Goal: Task Accomplishment & Management: Manage account settings

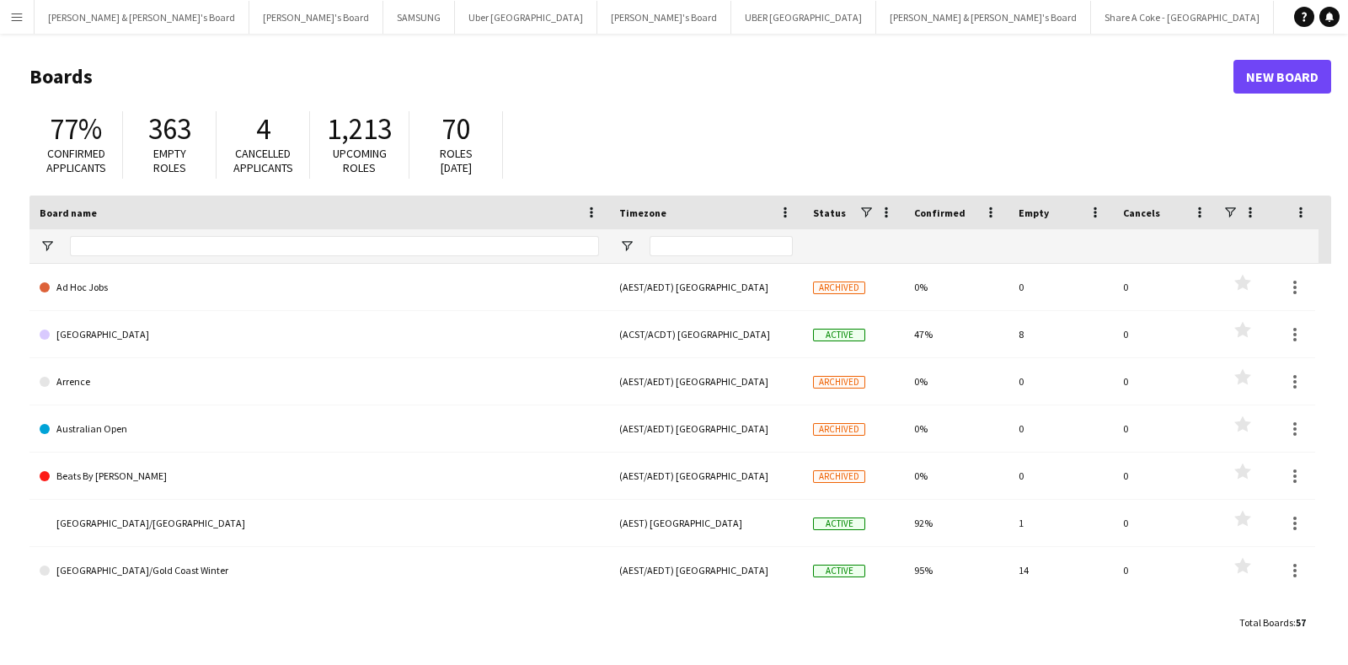
click at [15, 19] on app-icon "Menu" at bounding box center [16, 16] width 13 height 13
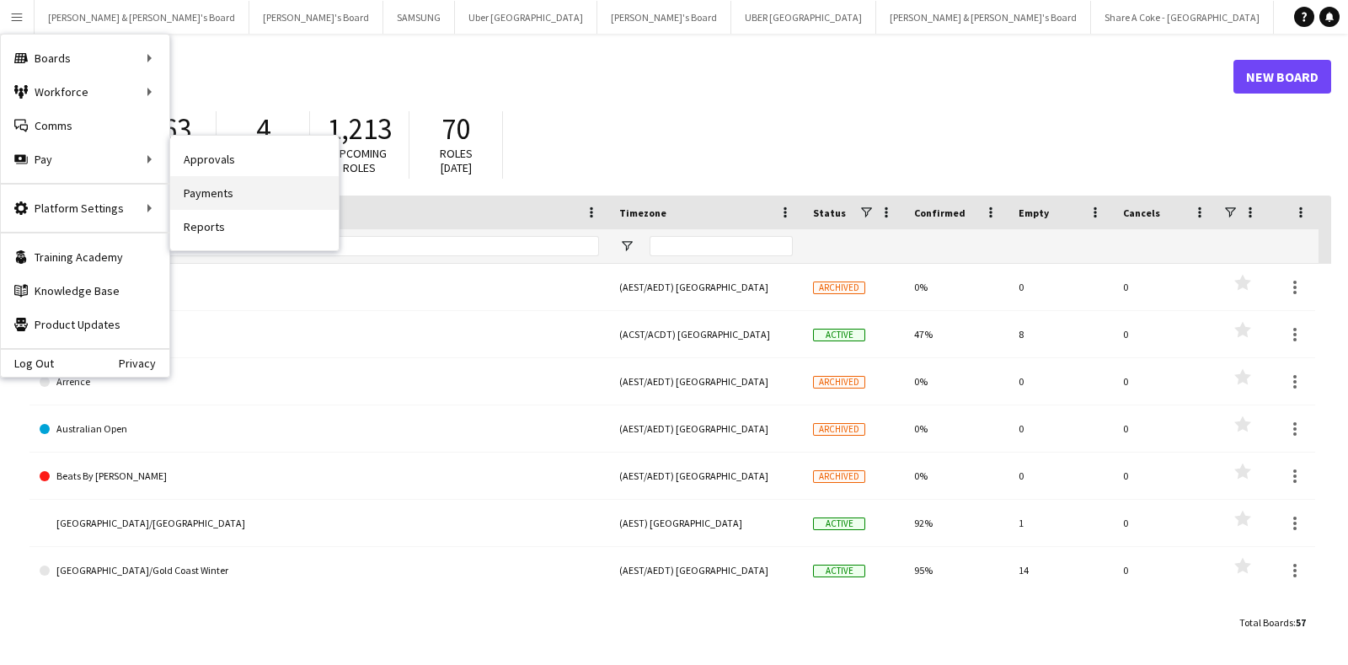
click at [251, 195] on link "Payments" at bounding box center [254, 193] width 168 height 34
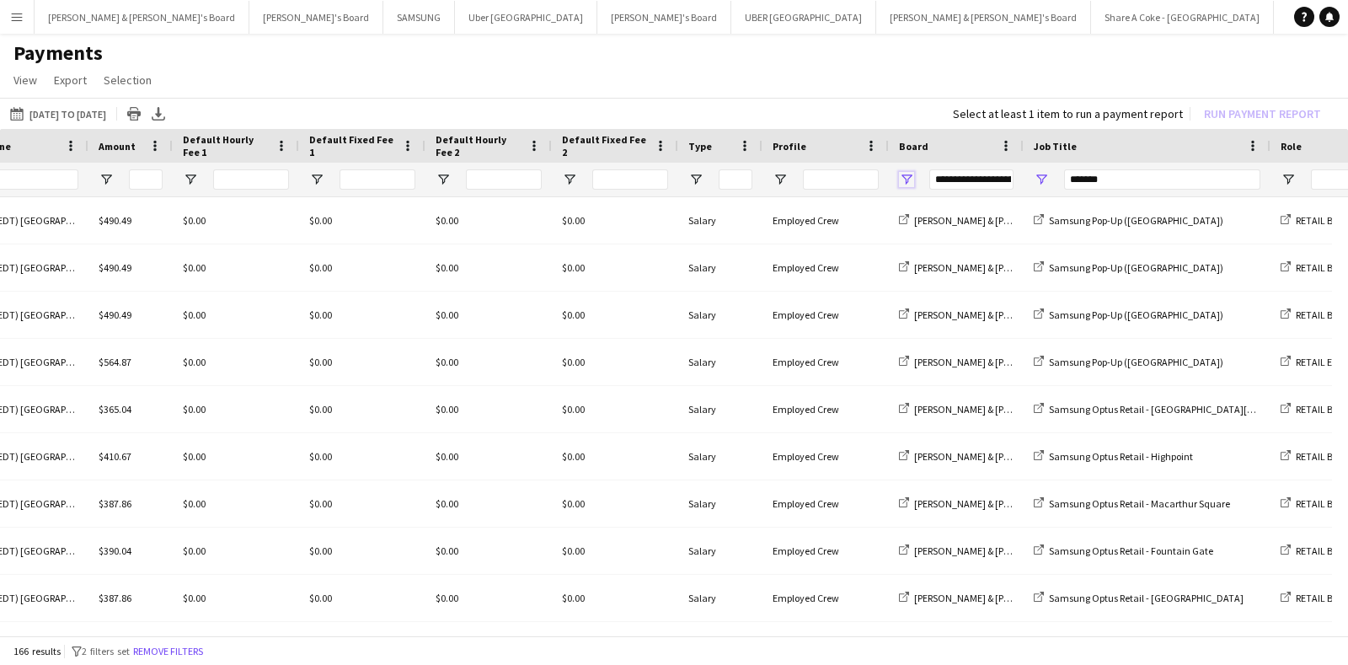
click at [906, 175] on span "Open Filter Menu" at bounding box center [906, 179] width 15 height 15
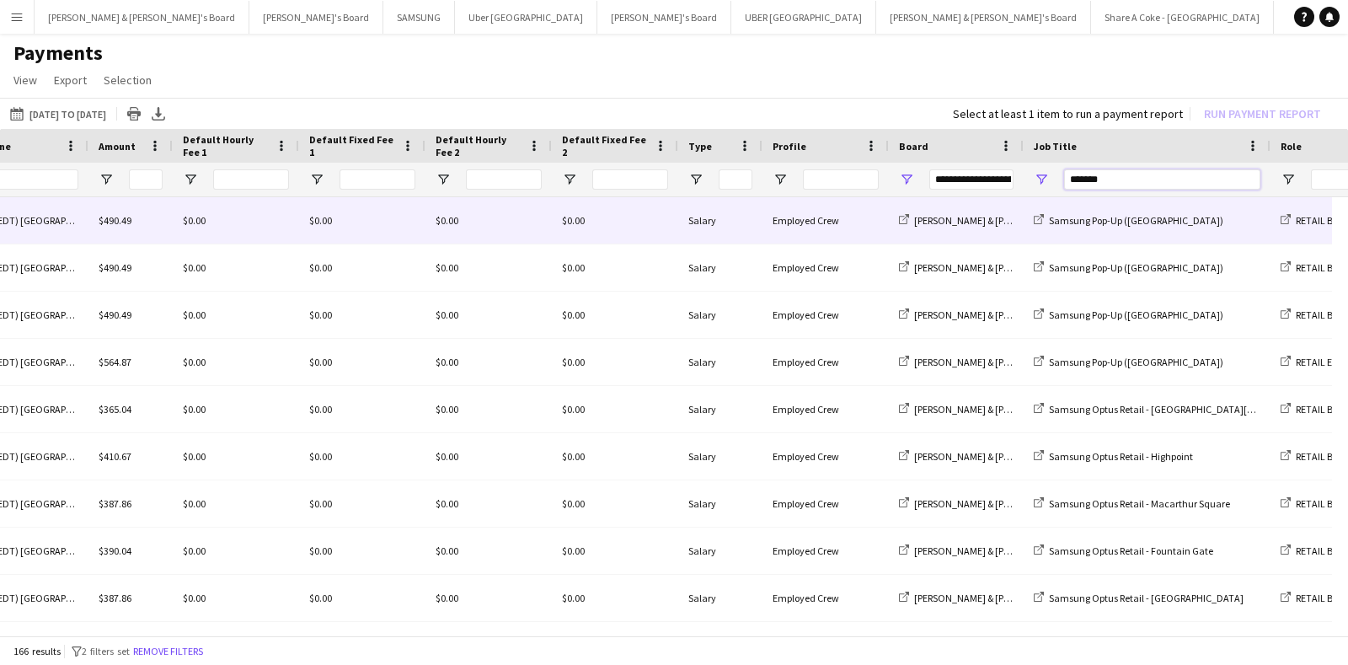
drag, startPoint x: 1114, startPoint y: 183, endPoint x: 856, endPoint y: 221, distance: 260.5
click at [856, 221] on div "End Time Duration Timezone" at bounding box center [674, 384] width 1348 height 510
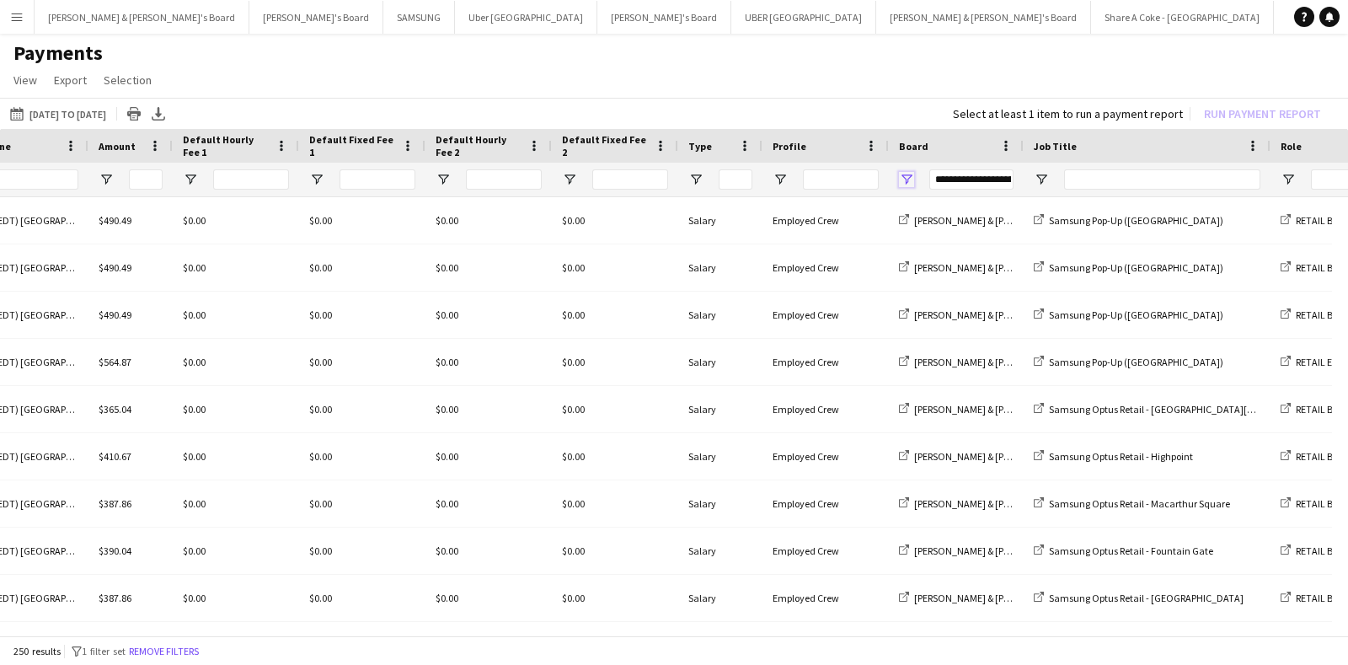
click at [903, 174] on span "Open Filter Menu" at bounding box center [906, 179] width 15 height 15
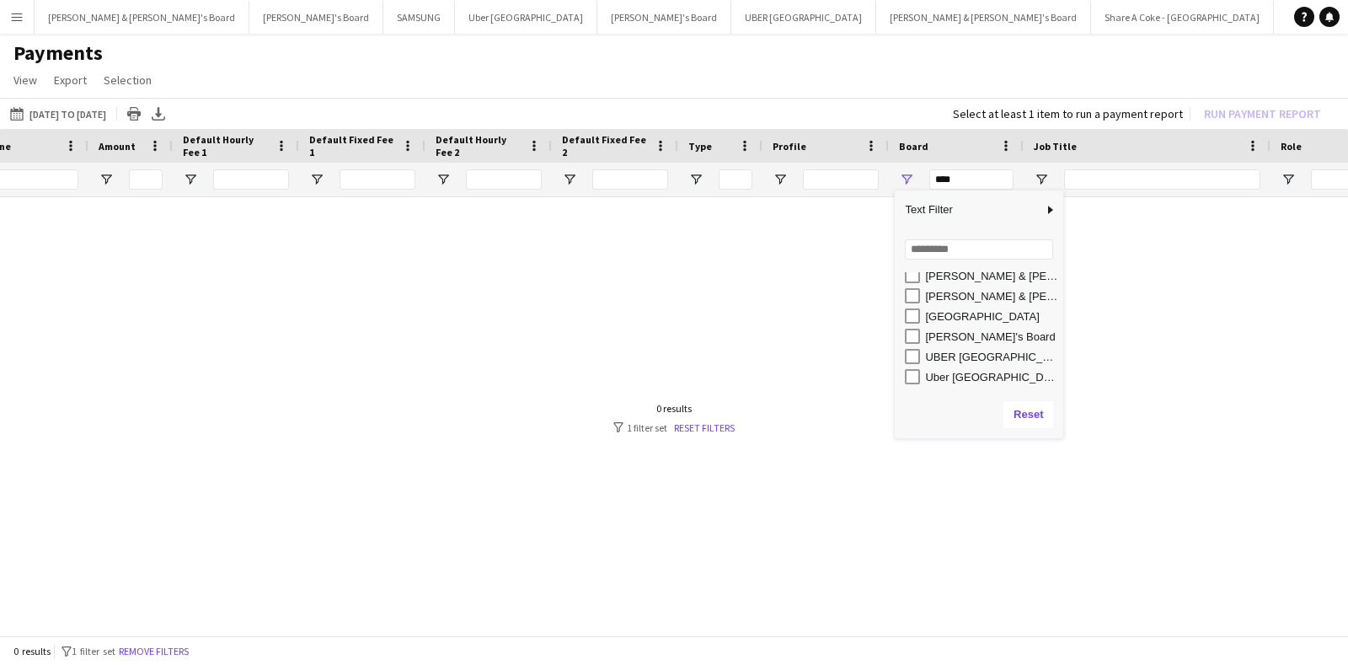
click at [952, 339] on div "[PERSON_NAME]'s Board" at bounding box center [991, 336] width 133 height 13
type input "**********"
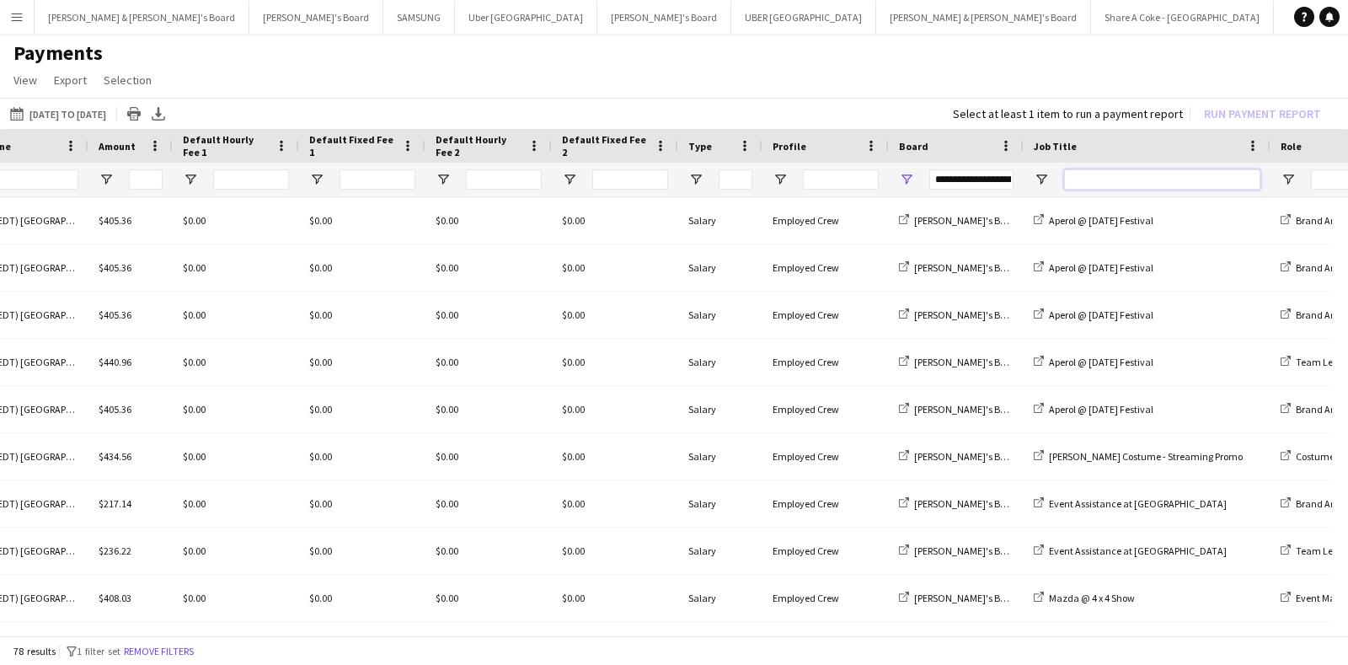
click at [1152, 170] on input "Job Title Filter Input" at bounding box center [1162, 179] width 196 height 20
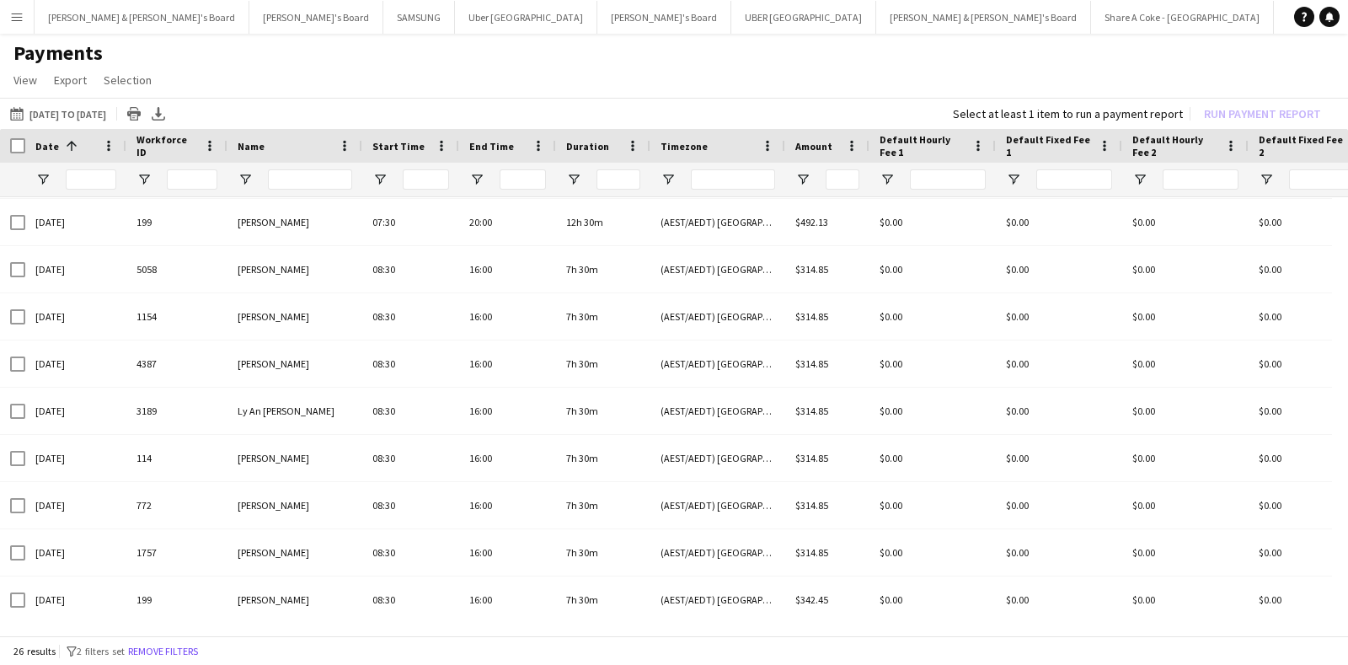
type input "****"
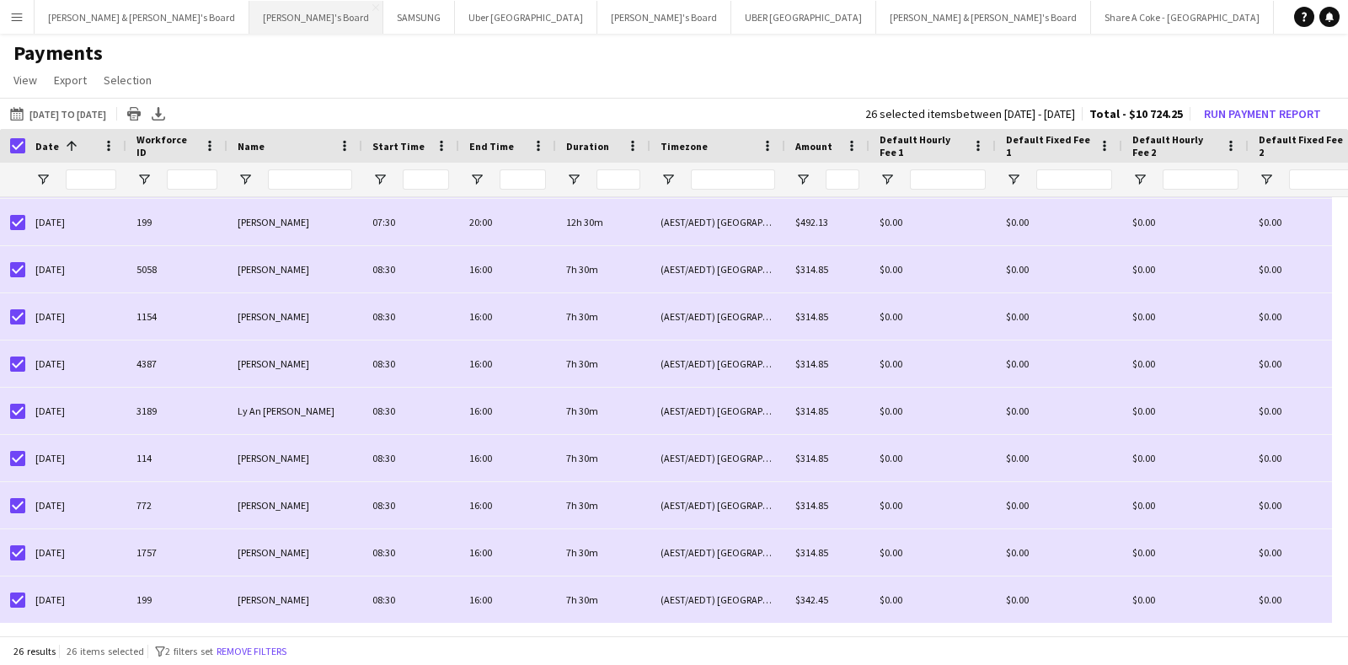
click at [249, 11] on button "Tennille's Board Close" at bounding box center [316, 17] width 134 height 33
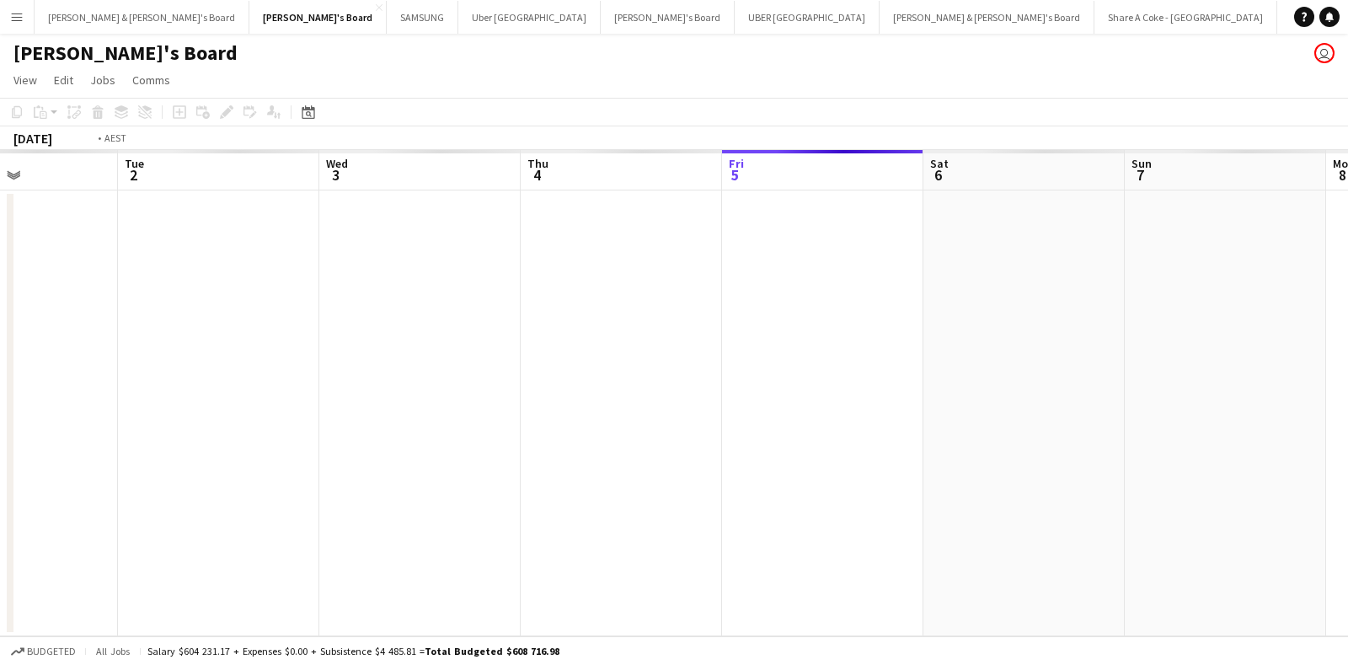
drag, startPoint x: 369, startPoint y: 353, endPoint x: 1133, endPoint y: 426, distance: 767.5
click at [1133, 426] on app-calendar-viewport "Sat 30 Sun 31 Mon 1 Tue 2 Wed 3 Thu 4 Fri 5 Sat 6 Sun 7 Mon 8 Tue 9 Wed 10" at bounding box center [674, 393] width 1348 height 486
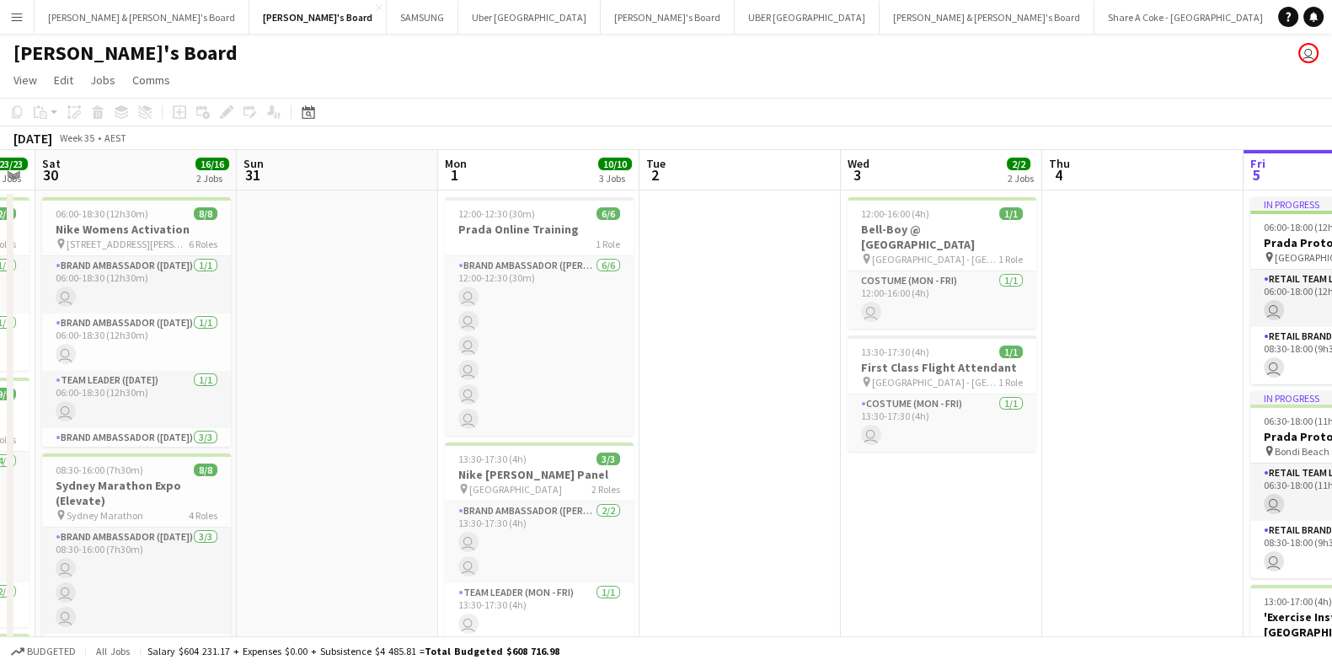
scroll to position [0, 350]
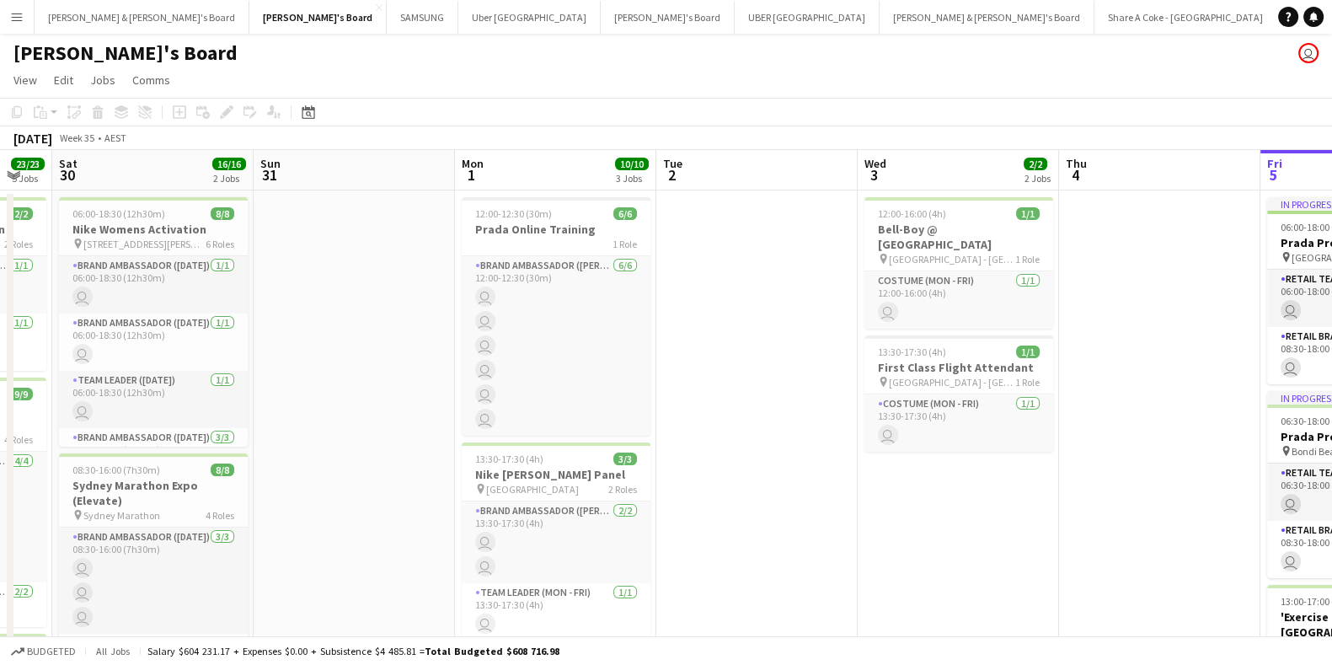
drag, startPoint x: 906, startPoint y: 455, endPoint x: 1202, endPoint y: 457, distance: 295.7
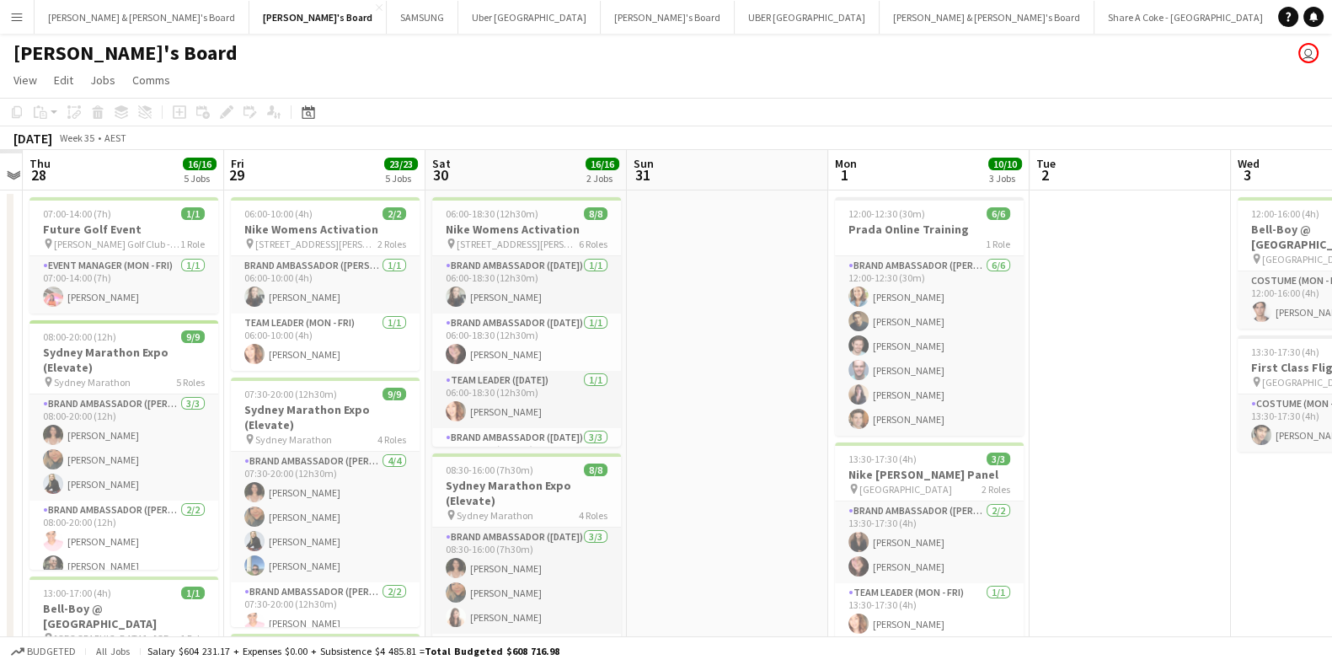
drag, startPoint x: 842, startPoint y: 471, endPoint x: 1223, endPoint y: 453, distance: 381.1
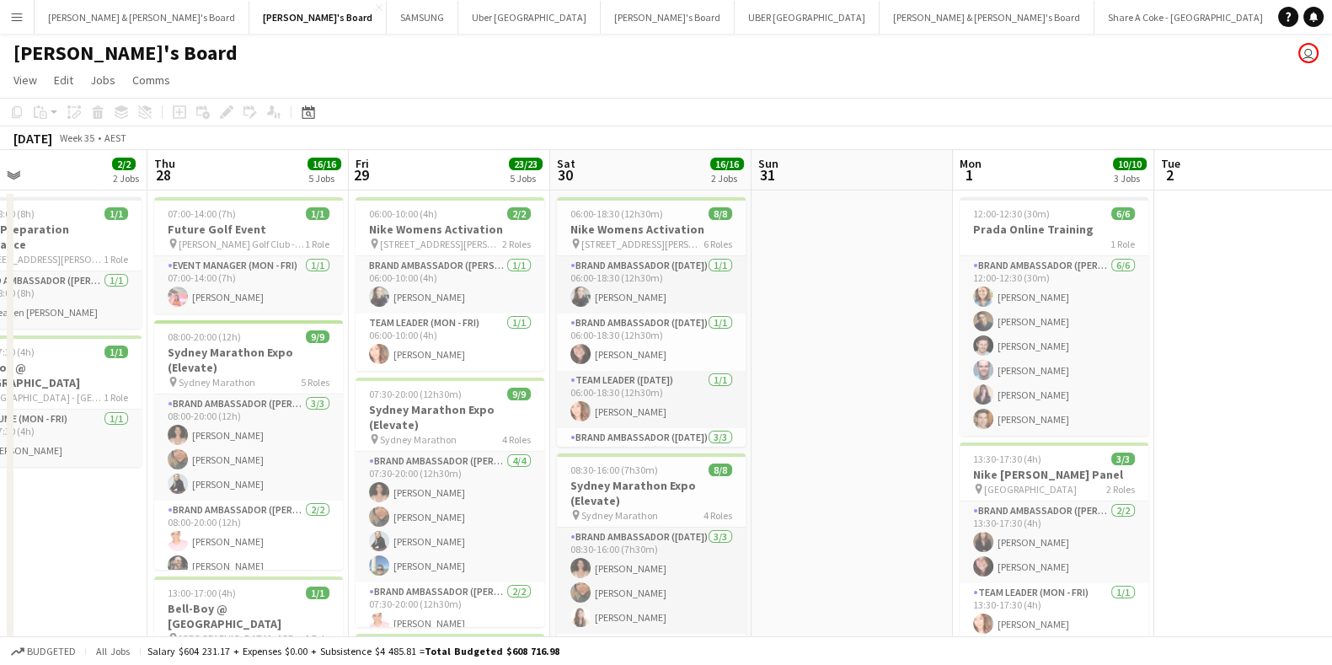
drag, startPoint x: 712, startPoint y: 439, endPoint x: 831, endPoint y: 440, distance: 119.6
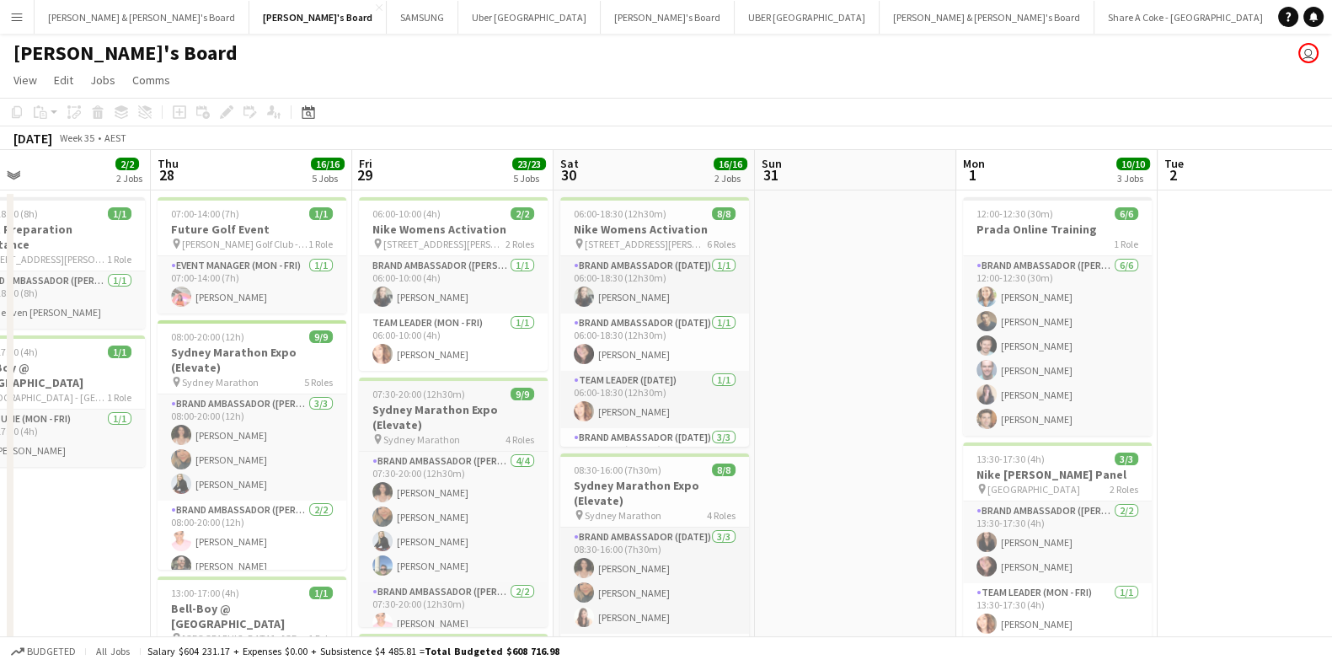
click at [484, 406] on h3 "Sydney Marathon Expo (Elevate)" at bounding box center [453, 417] width 189 height 30
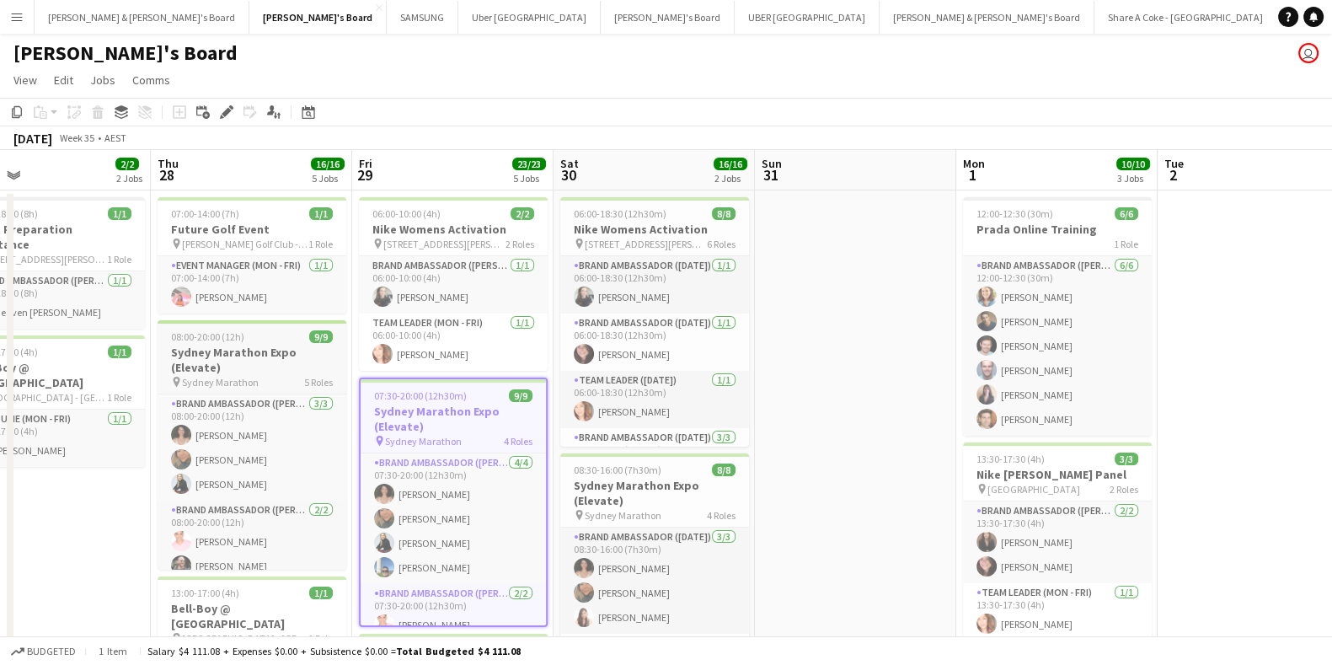
click at [254, 346] on h3 "Sydney Marathon Expo (Elevate)" at bounding box center [252, 360] width 189 height 30
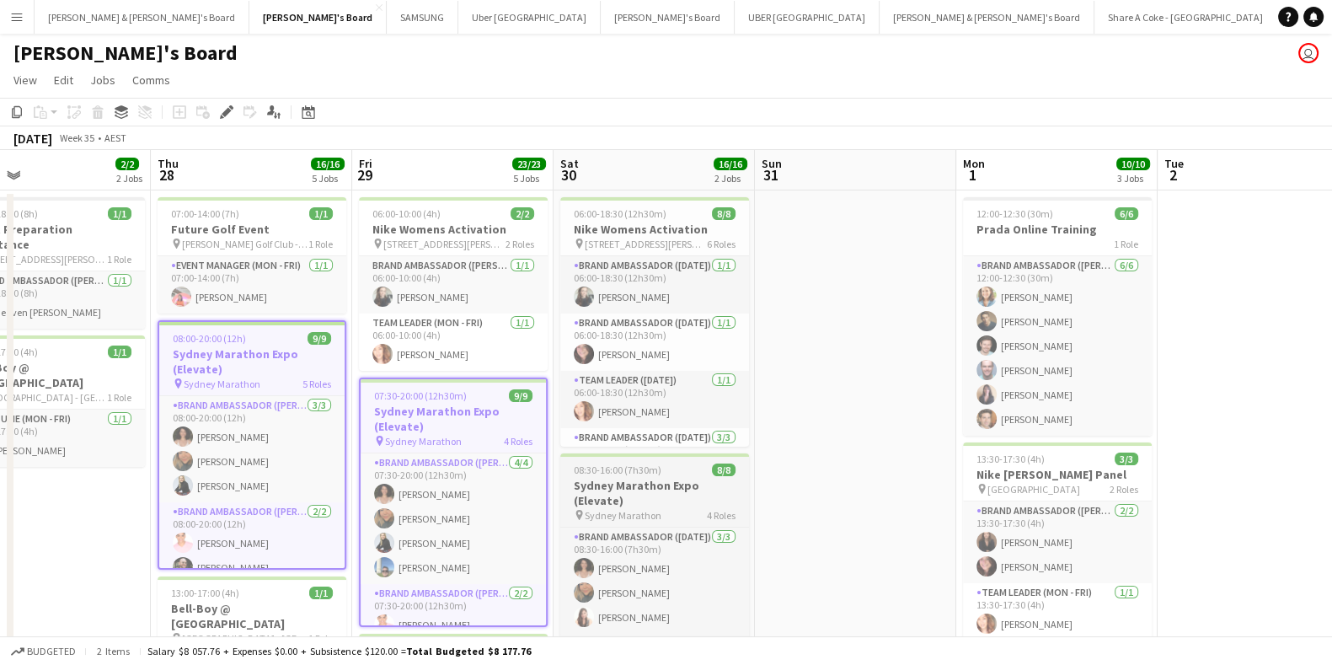
click at [633, 488] on h3 "Sydney Marathon Expo (Elevate)" at bounding box center [654, 493] width 189 height 30
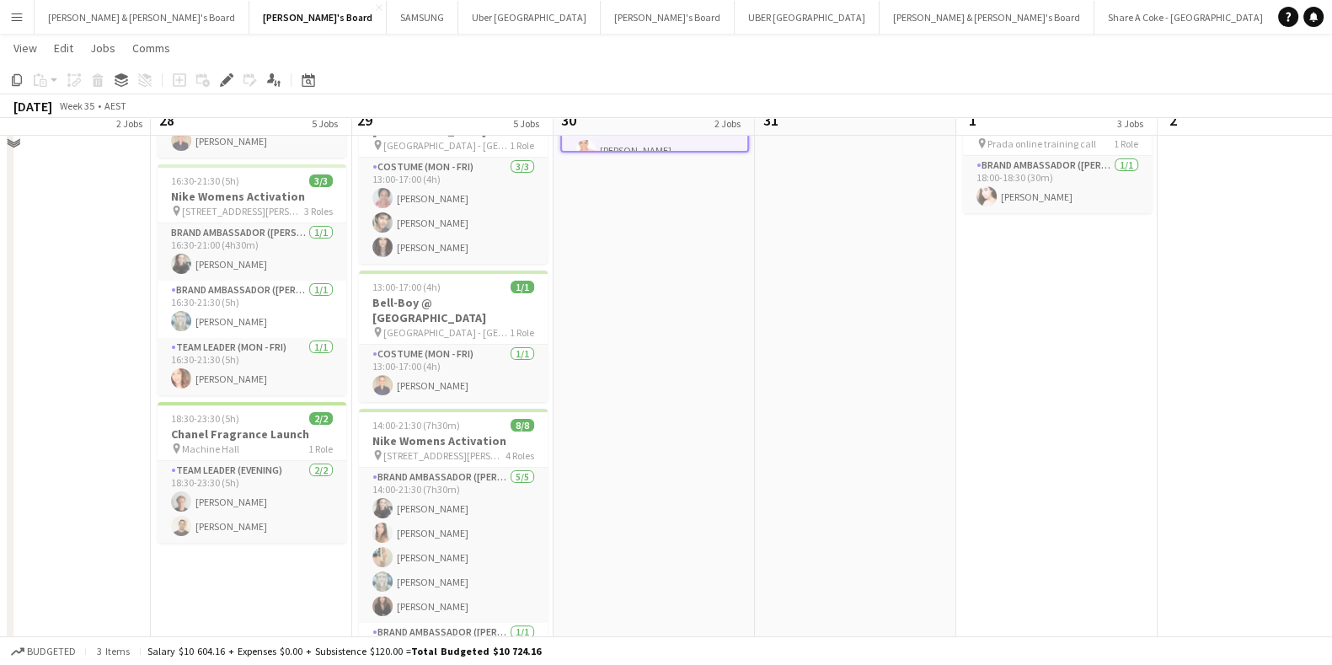
scroll to position [526, 0]
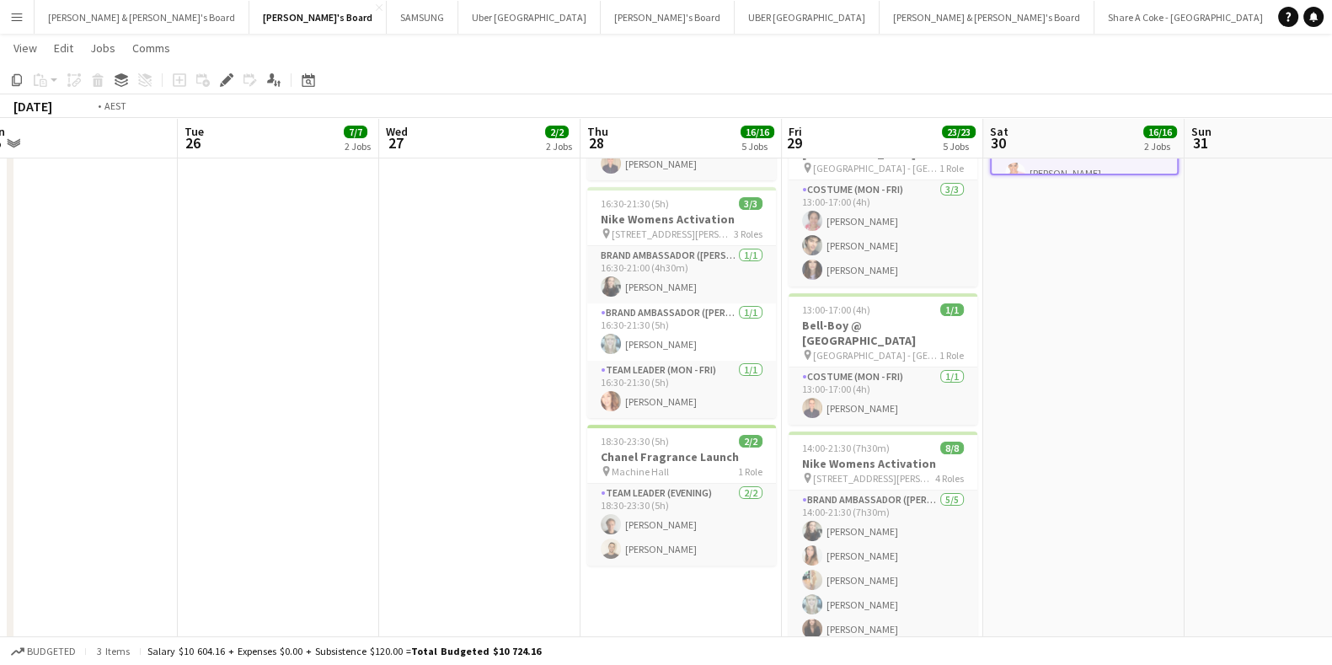
drag, startPoint x: 558, startPoint y: 555, endPoint x: 1212, endPoint y: 601, distance: 655.2
click at [1212, 601] on app-calendar-viewport "Sat 23 Sun 24 Mon 25 Tue 26 7/7 2 Jobs Wed 27 2/2 2 Jobs Thu 28 16/16 5 Jobs Fr…" at bounding box center [666, 137] width 1332 height 1194
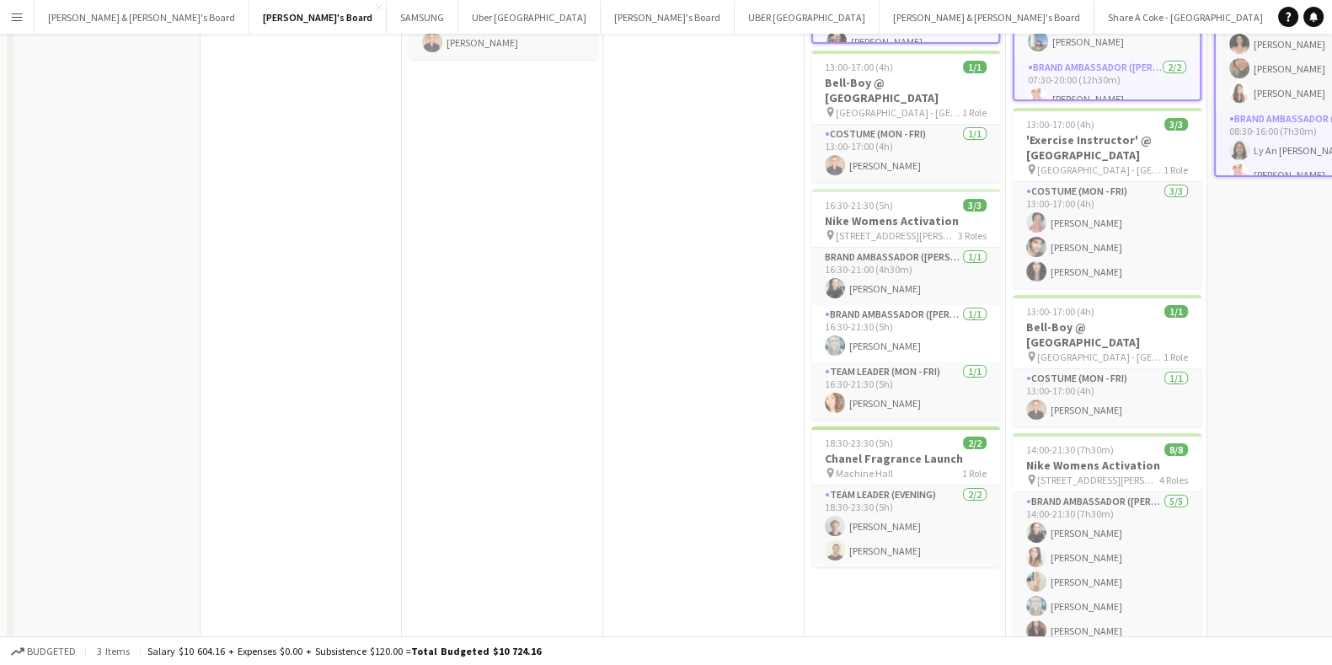
scroll to position [0, 0]
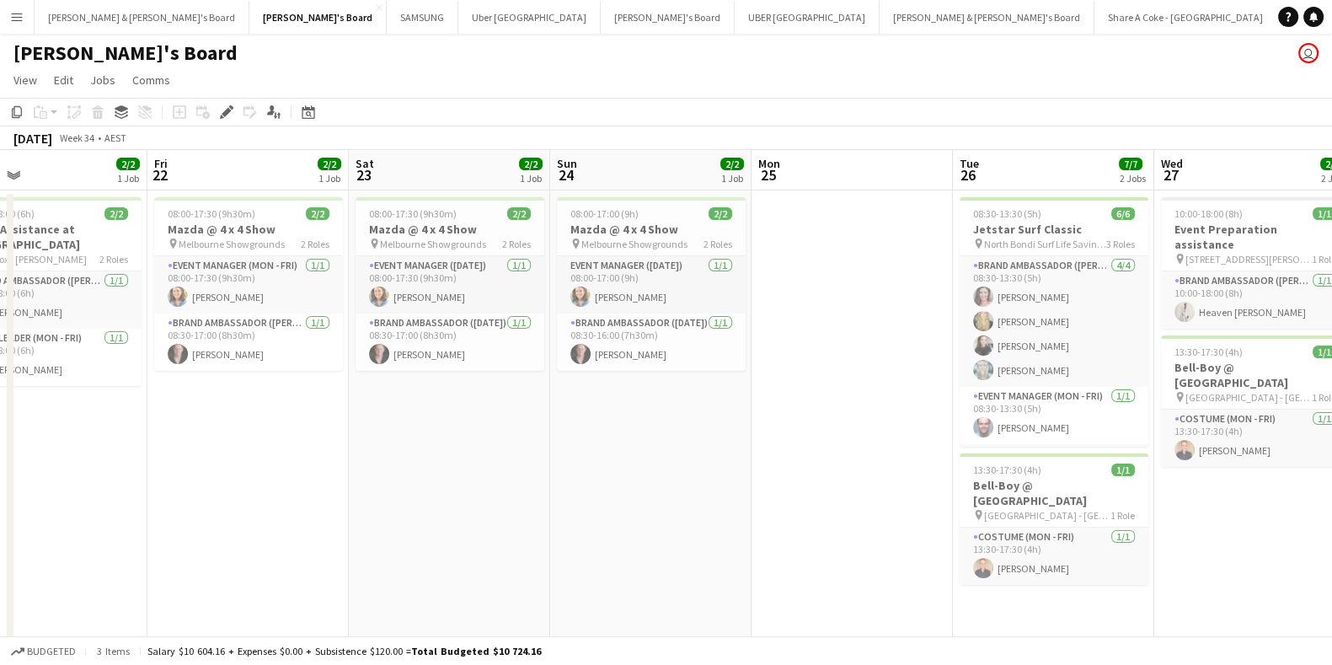
drag, startPoint x: 200, startPoint y: 501, endPoint x: 962, endPoint y: 474, distance: 762.8
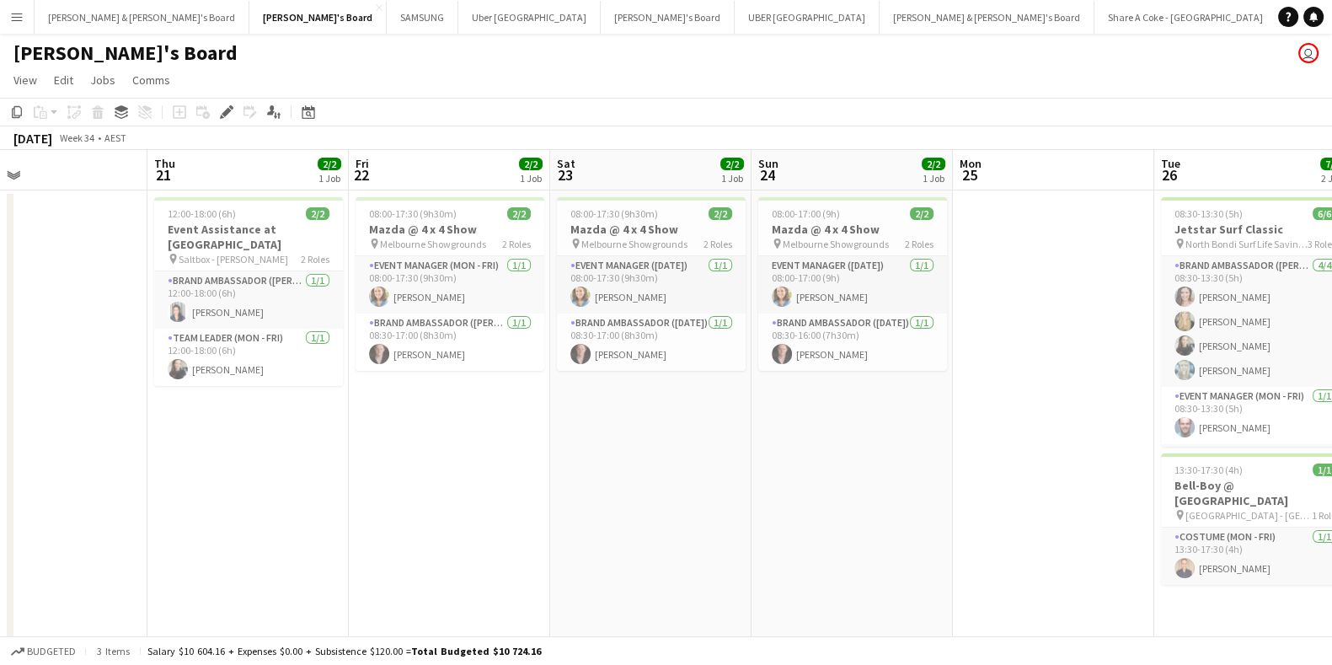
scroll to position [0, 446]
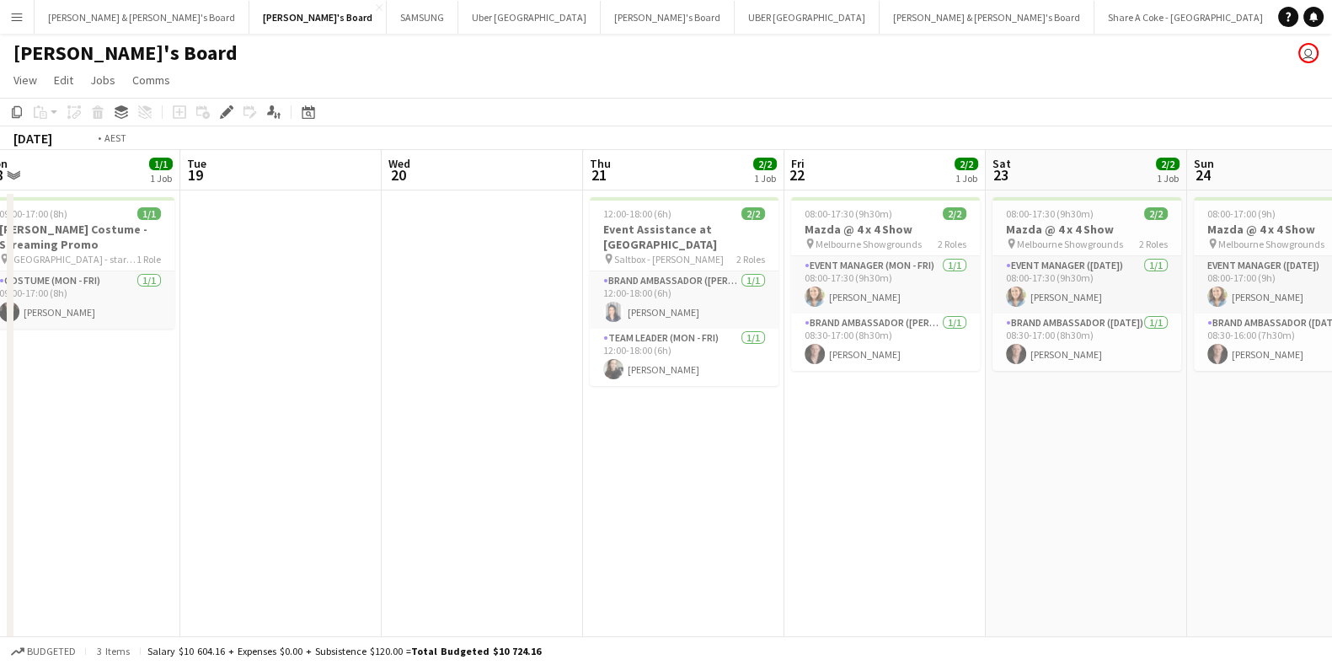
drag, startPoint x: 431, startPoint y: 542, endPoint x: 1067, endPoint y: 573, distance: 636.7
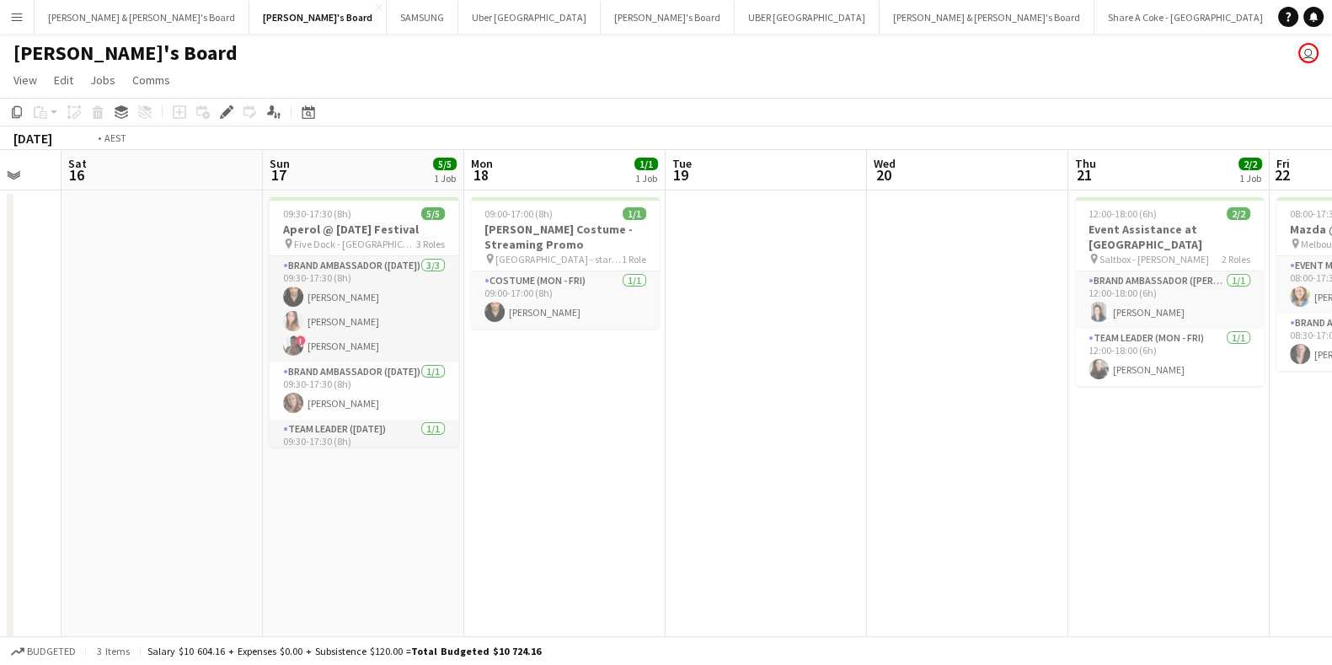
scroll to position [0, 531]
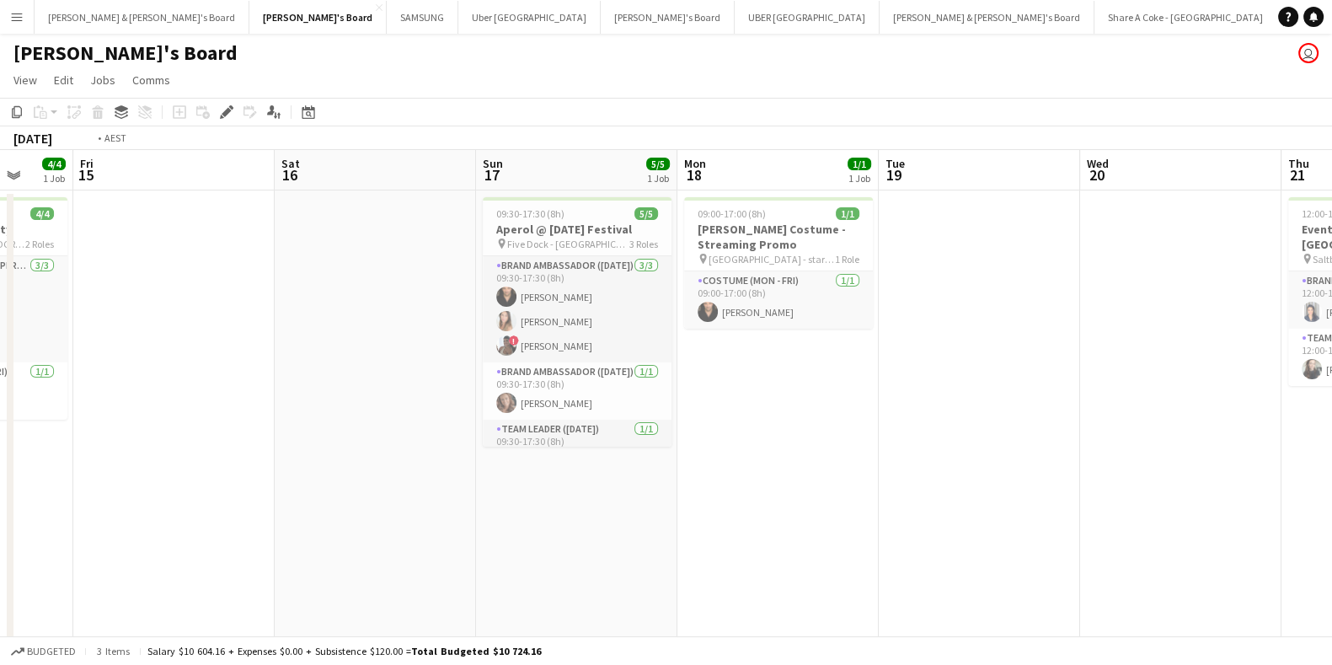
drag, startPoint x: 318, startPoint y: 553, endPoint x: 0, endPoint y: 614, distance: 324.1
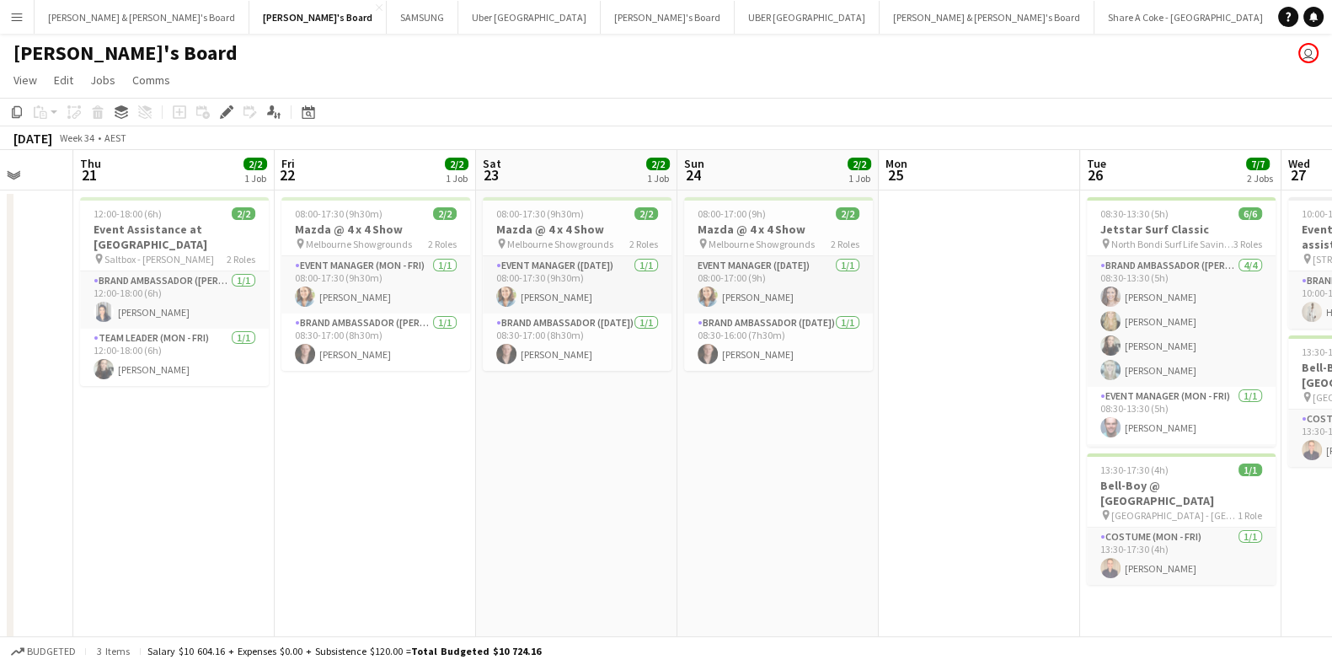
drag, startPoint x: 507, startPoint y: 609, endPoint x: 0, endPoint y: 602, distance: 507.1
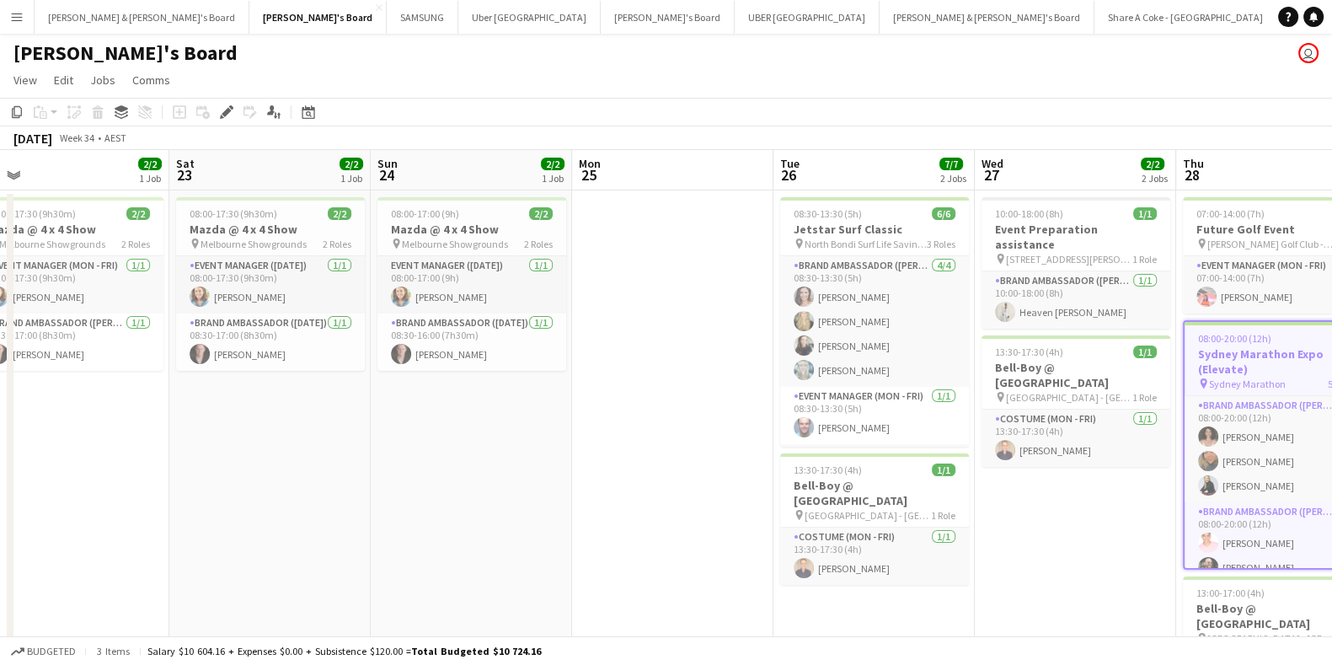
scroll to position [0, 577]
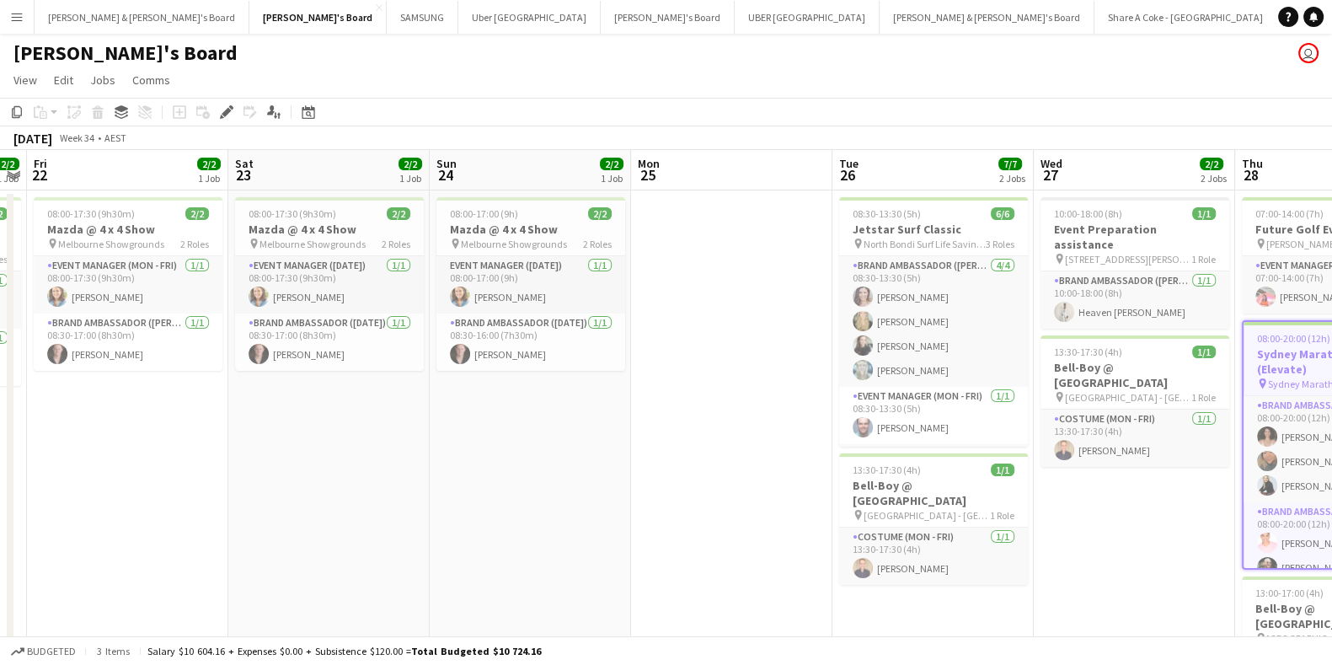
drag, startPoint x: 545, startPoint y: 523, endPoint x: 0, endPoint y: 507, distance: 545.2
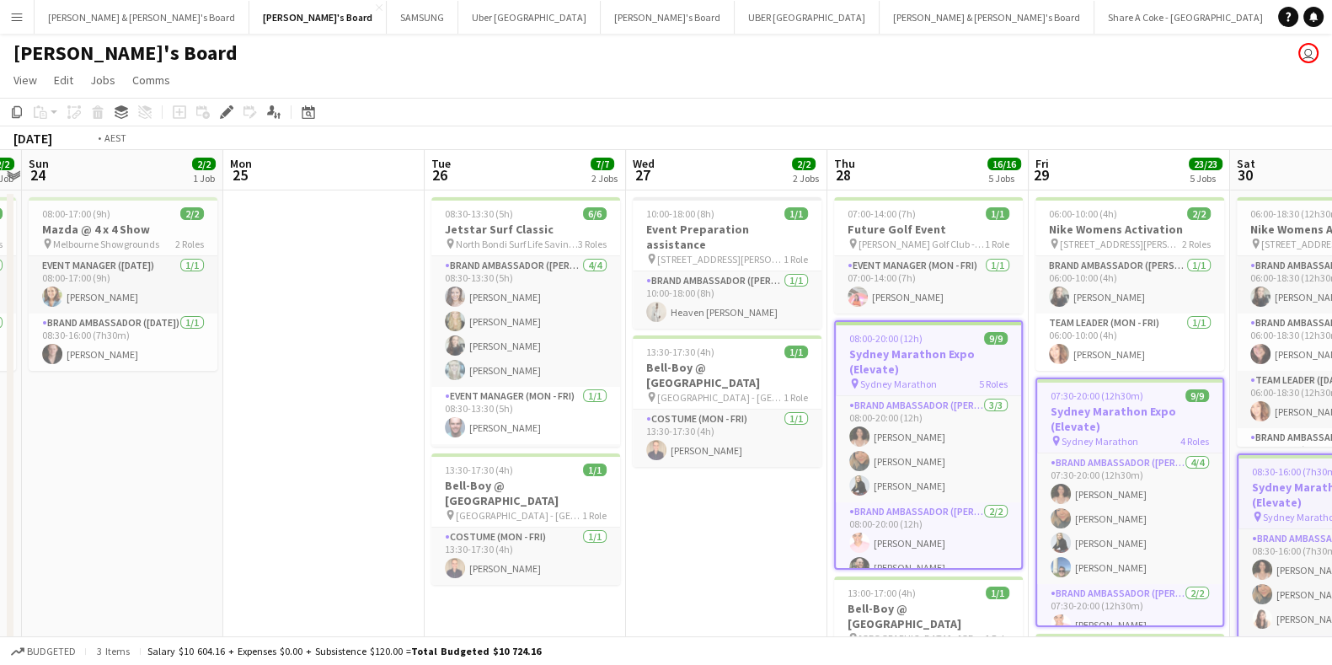
drag, startPoint x: 767, startPoint y: 547, endPoint x: 530, endPoint y: 583, distance: 240.3
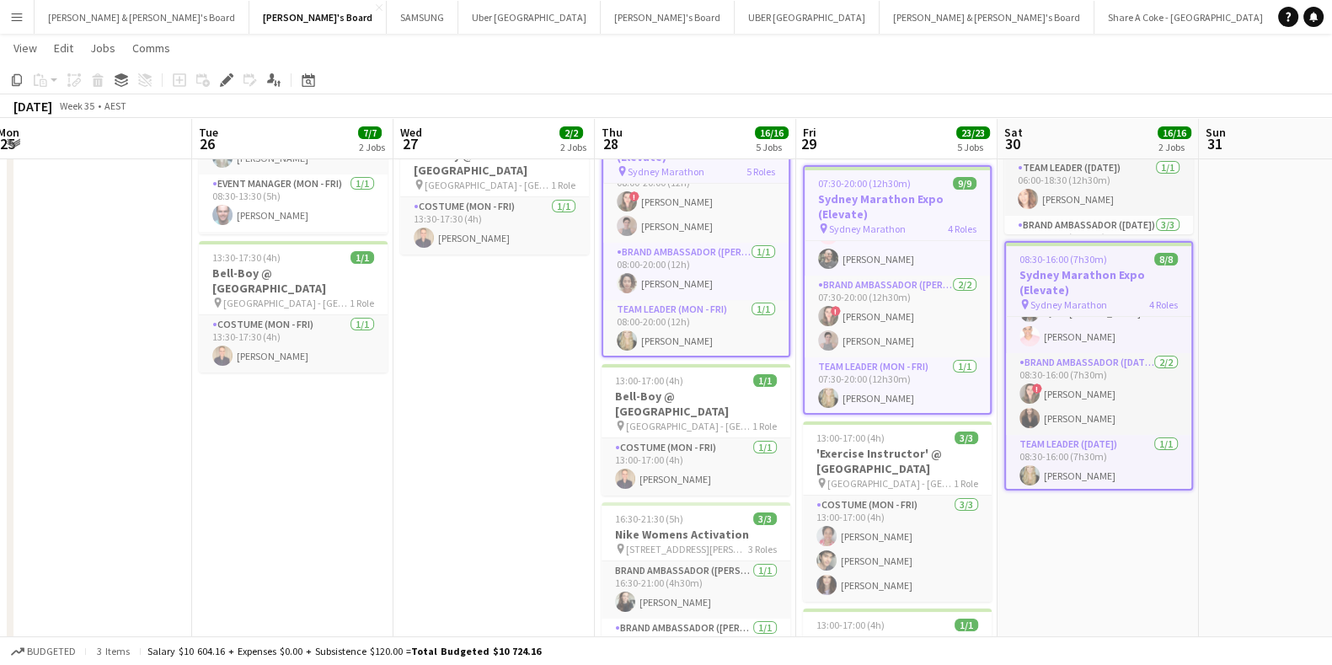
scroll to position [153, 0]
click at [10, 14] on app-icon "Menu" at bounding box center [16, 16] width 13 height 13
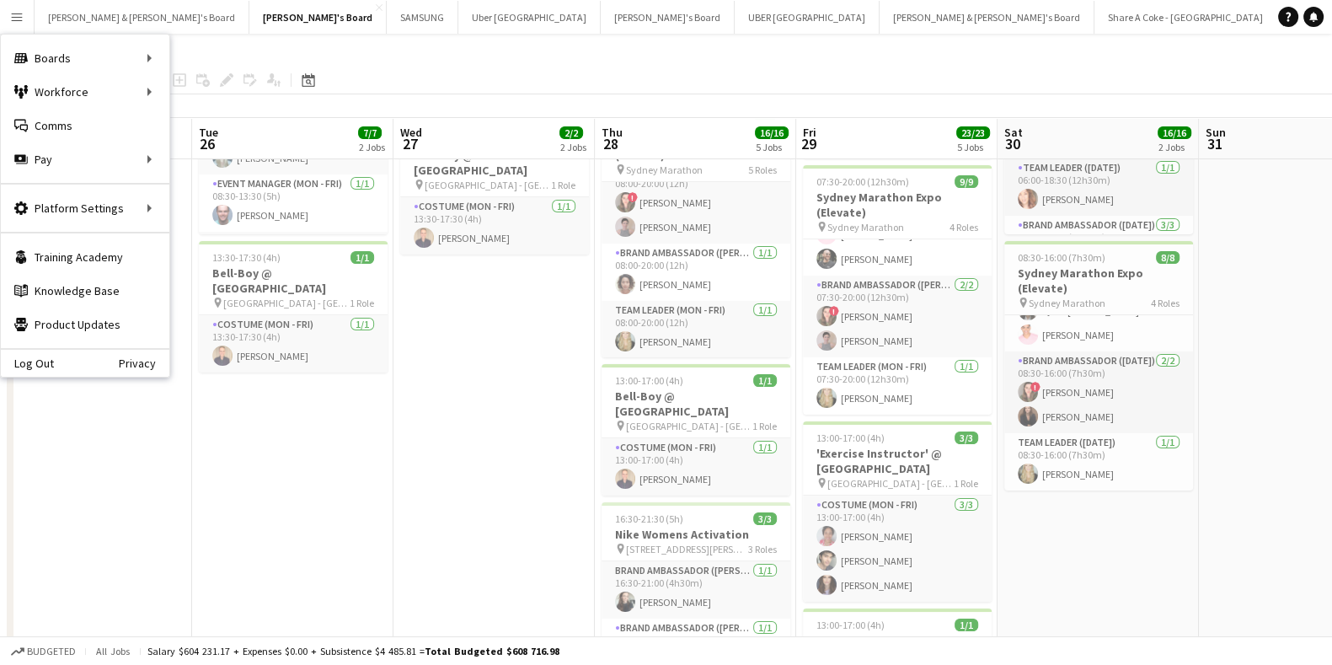
scroll to position [152, 0]
click at [196, 99] on link "My Workforce" at bounding box center [254, 92] width 168 height 34
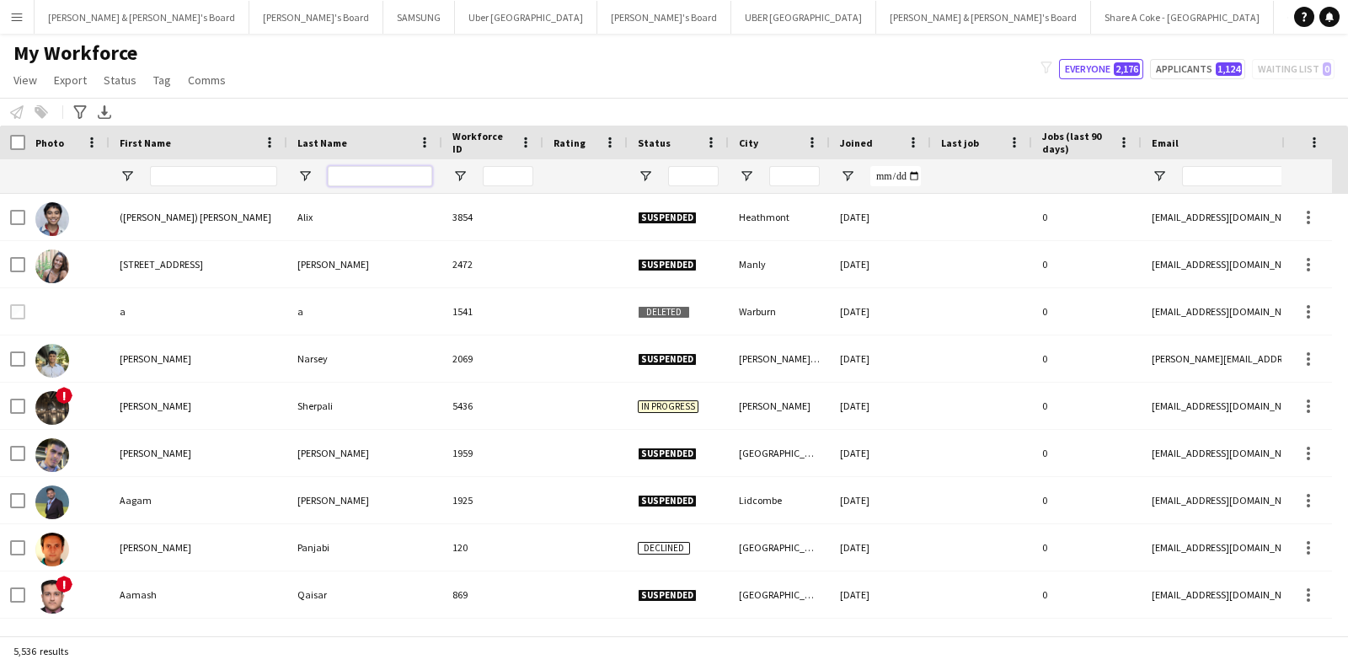
click at [341, 169] on input "Last Name Filter Input" at bounding box center [380, 176] width 104 height 20
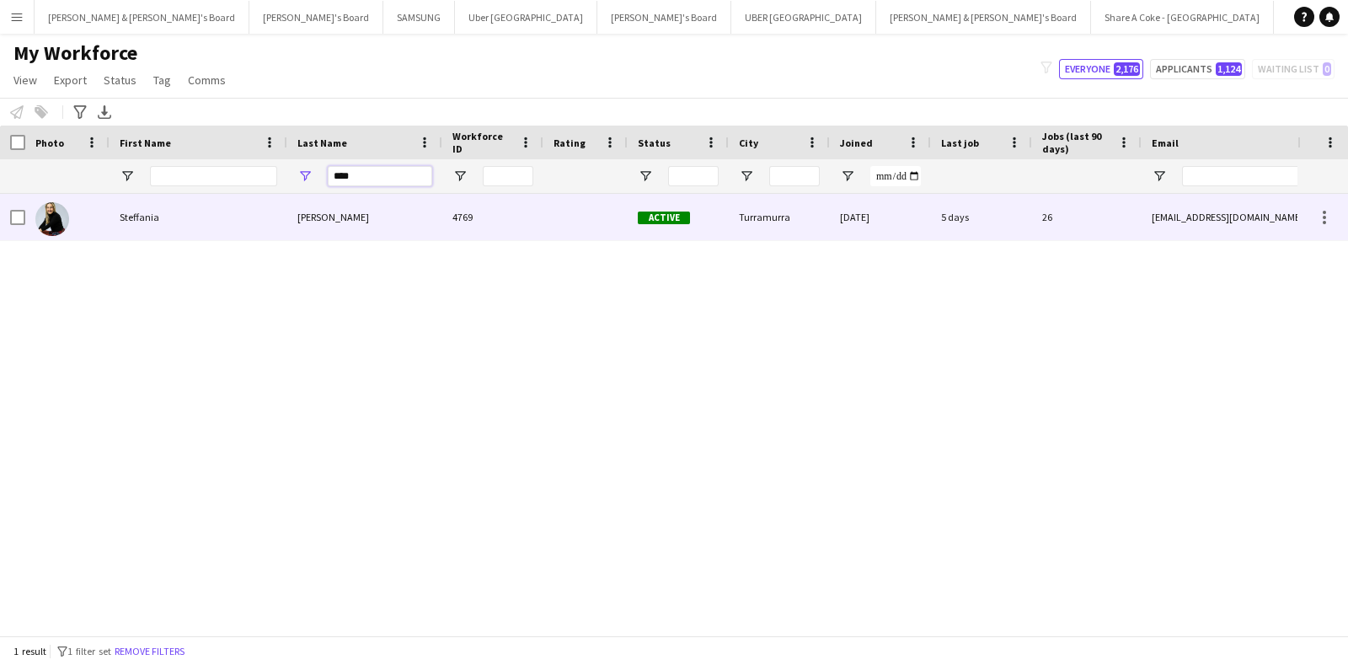
type input "****"
click at [150, 224] on div "Steffania" at bounding box center [199, 217] width 178 height 46
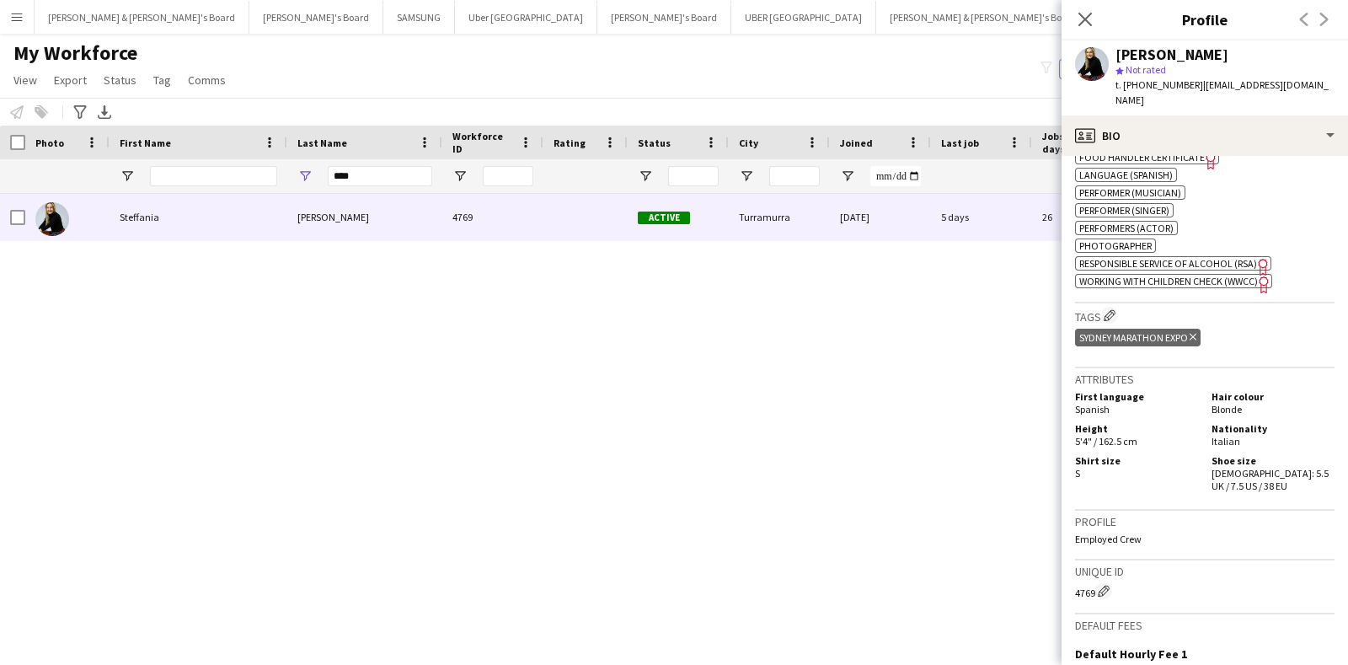
scroll to position [1269, 0]
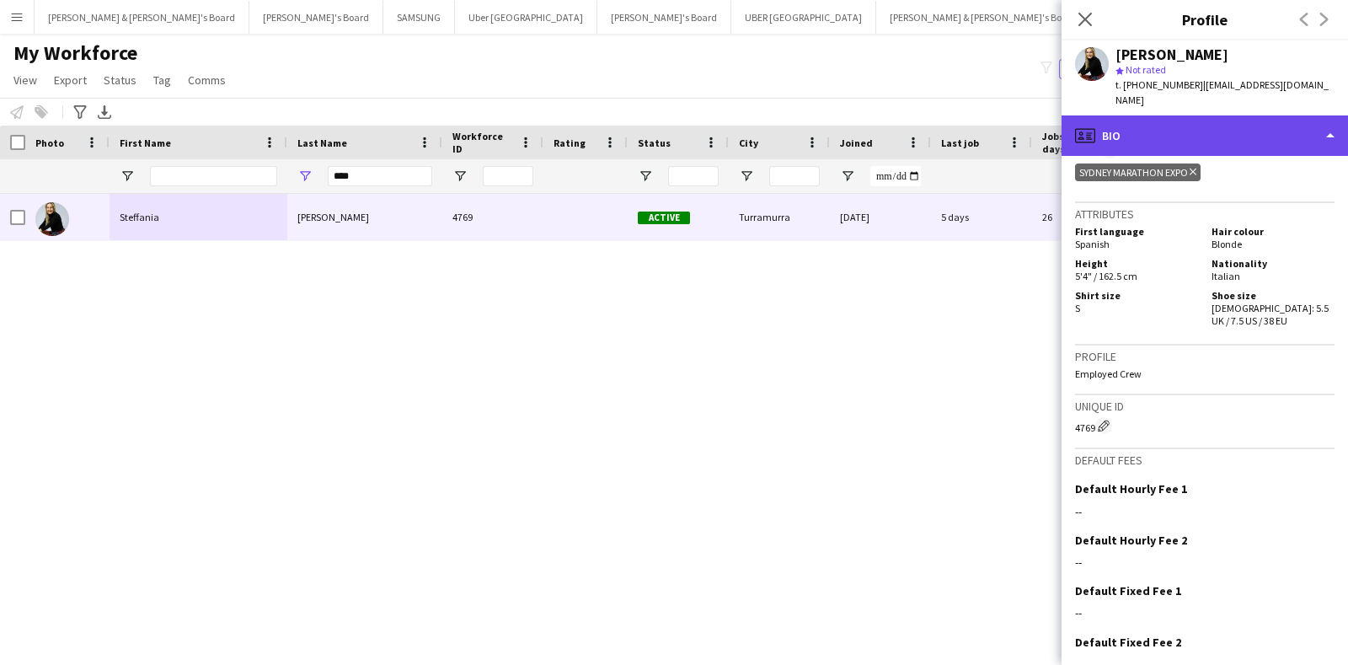
click at [1267, 115] on div "profile Bio" at bounding box center [1204, 135] width 286 height 40
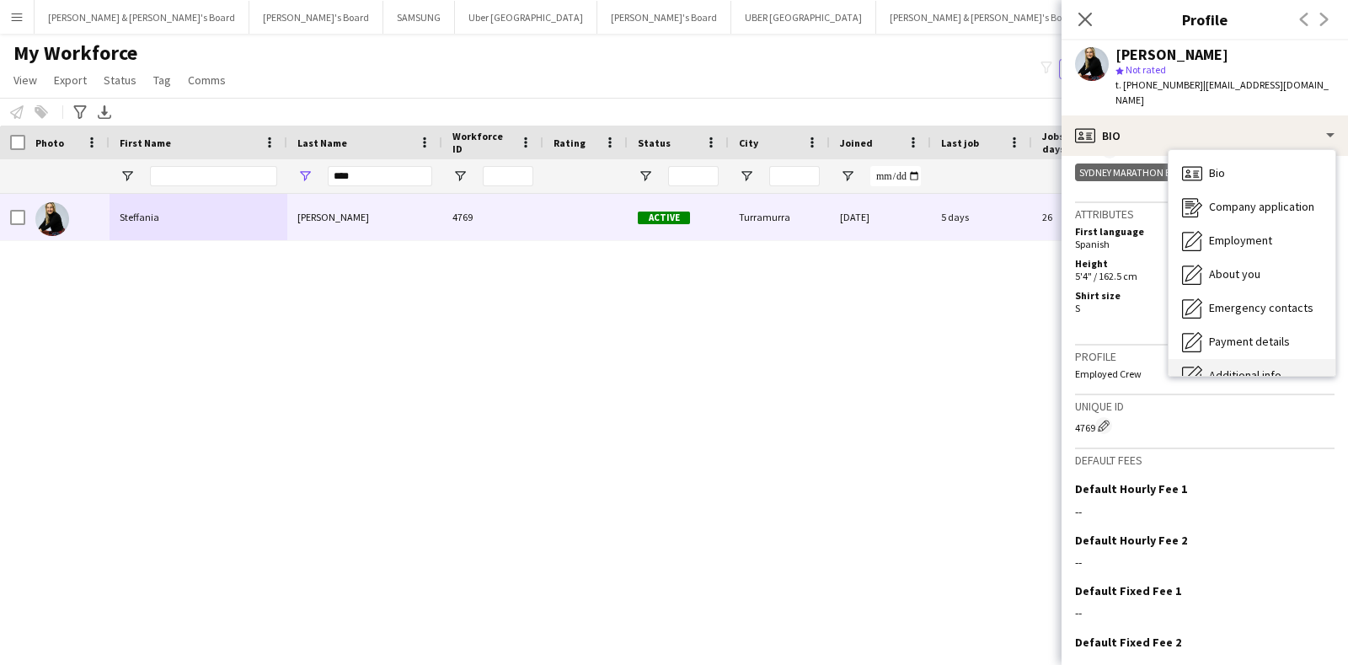
click at [1229, 359] on div "Additional info Additional info" at bounding box center [1251, 376] width 167 height 34
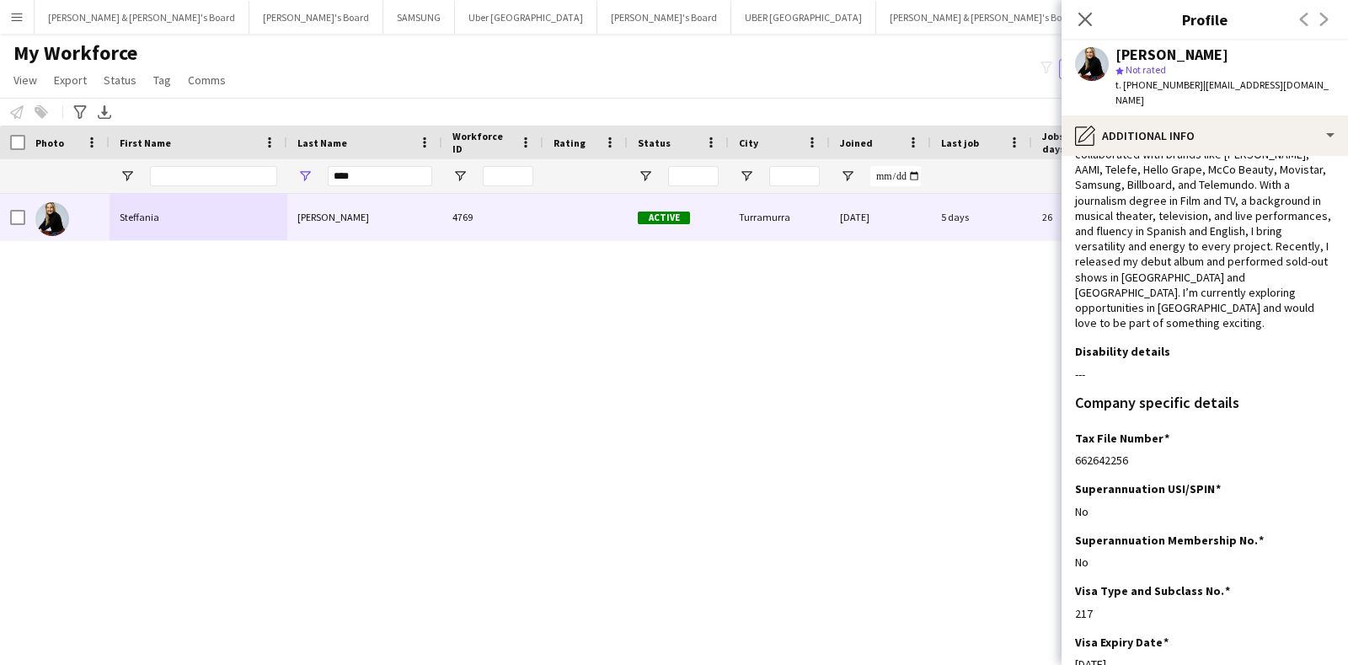
scroll to position [255, 0]
